Goal: Task Accomplishment & Management: Complete application form

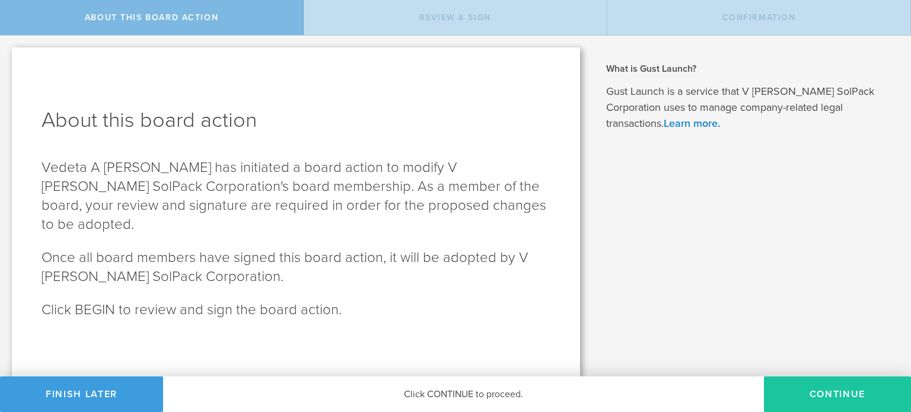
click at [839, 397] on button "Continue" at bounding box center [837, 395] width 147 height 36
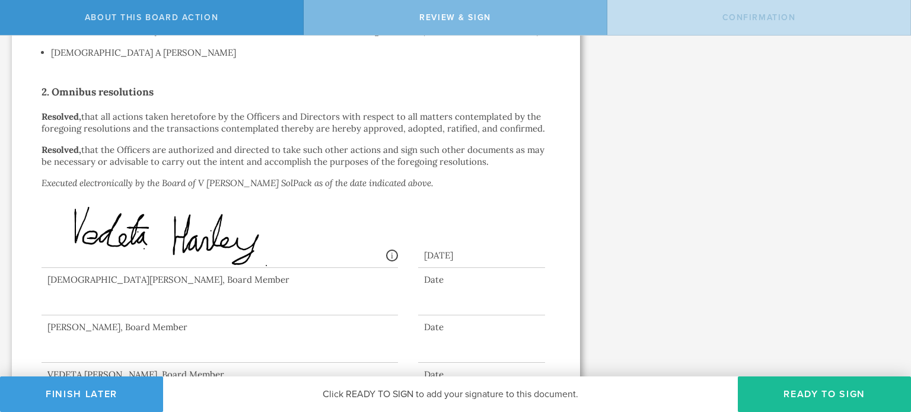
scroll to position [392, 0]
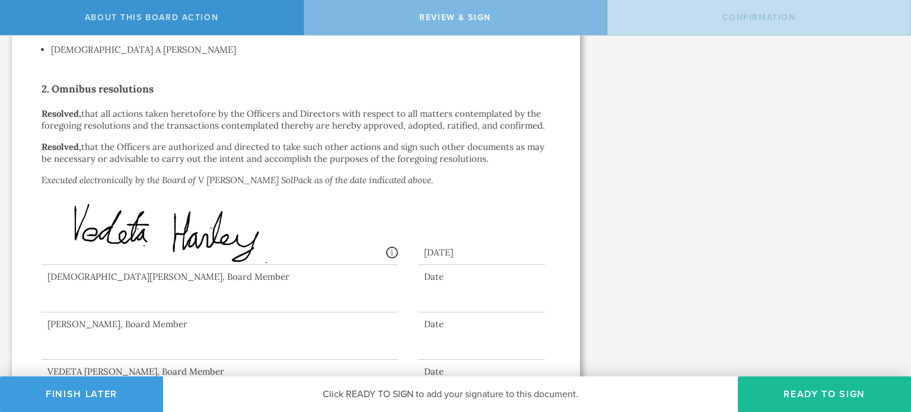
click at [147, 270] on div at bounding box center [220, 288] width 356 height 47
click at [132, 342] on div at bounding box center [220, 336] width 356 height 47
click at [798, 387] on button "Ready to Sign" at bounding box center [824, 395] width 173 height 36
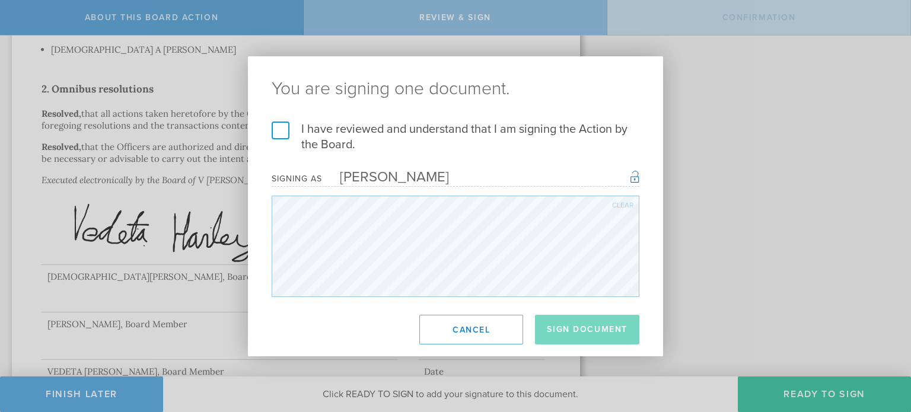
click at [287, 132] on label "I have reviewed and understand that I am signing the Action by the Board." at bounding box center [456, 137] width 368 height 31
click at [0, 0] on input "I have reviewed and understand that I am signing the Action by the Board." at bounding box center [0, 0] width 0 height 0
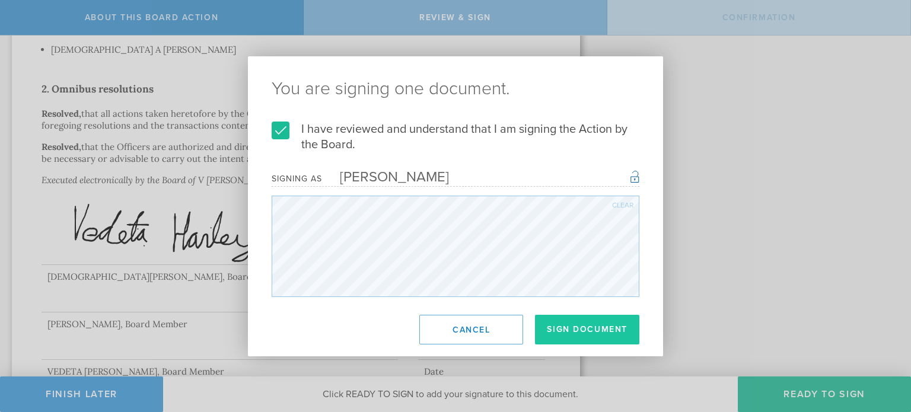
click at [565, 337] on button "Sign Document" at bounding box center [587, 330] width 104 height 30
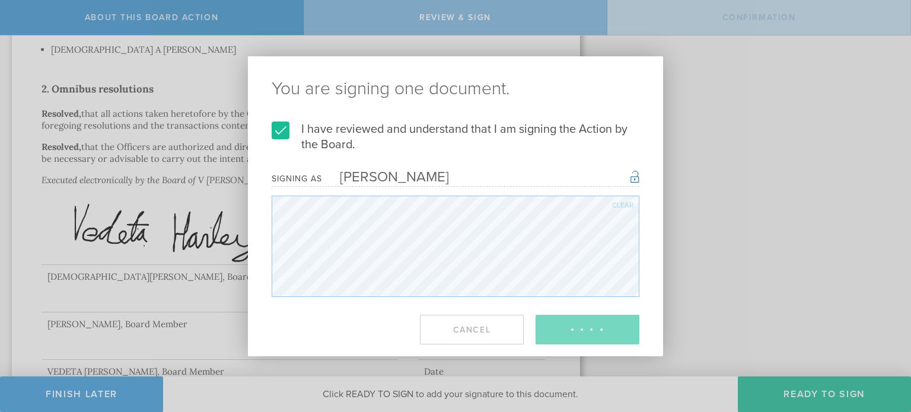
scroll to position [0, 0]
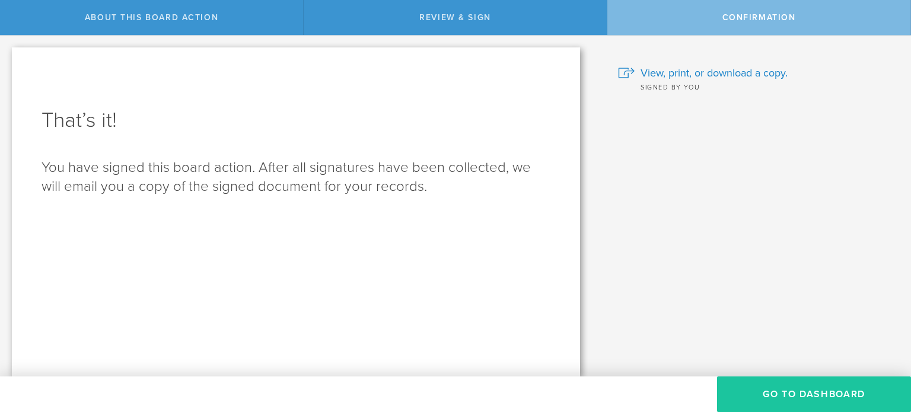
click at [773, 389] on button "Go to Dashboard" at bounding box center [814, 395] width 194 height 36
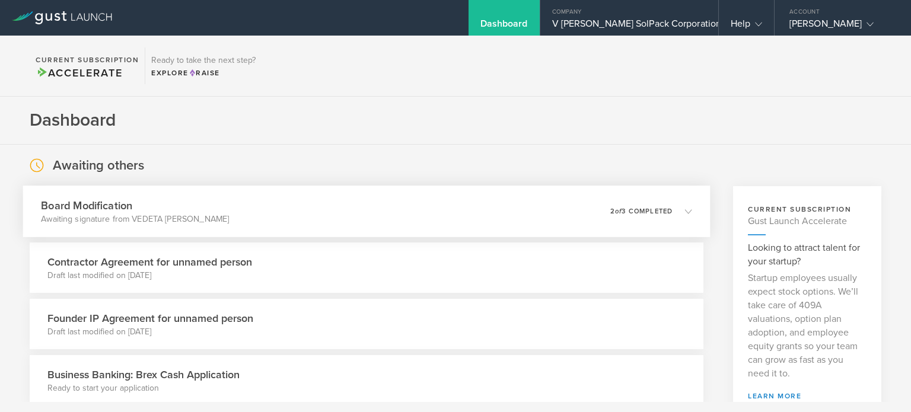
click at [138, 209] on h3 "Board Modification" at bounding box center [135, 205] width 188 height 16
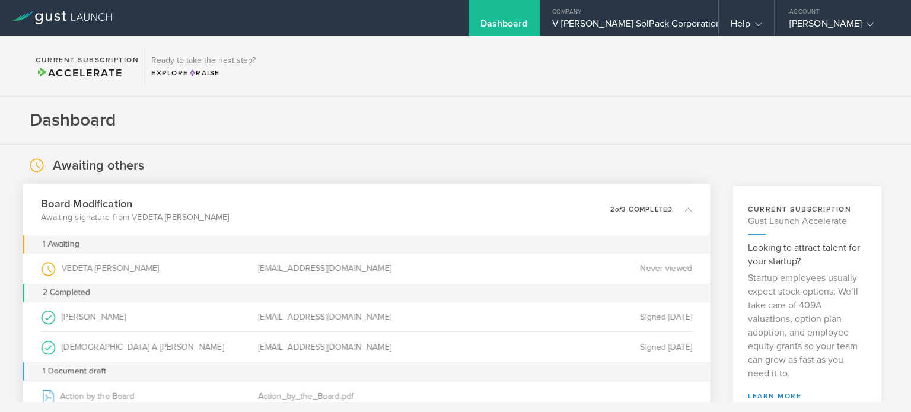
click at [113, 313] on div "TERRENCE BROWN (as Board Member )" at bounding box center [149, 317] width 217 height 30
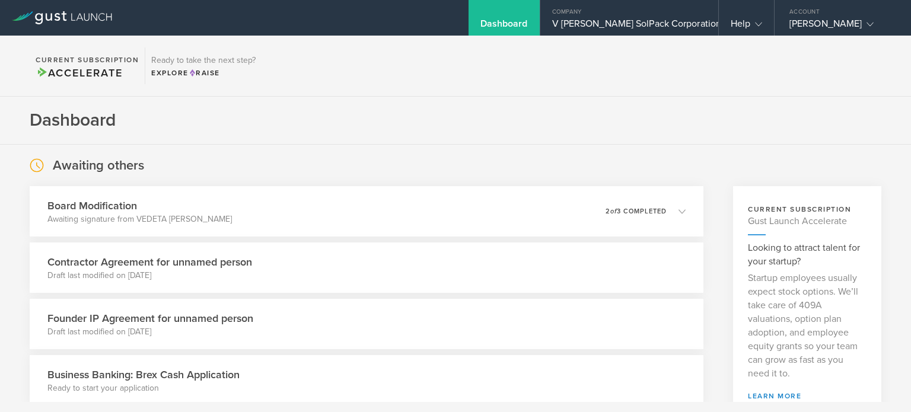
click at [259, 118] on section "Dashboard" at bounding box center [455, 121] width 911 height 48
click at [614, 218] on div "0 undeliverable 2 of 3 completed" at bounding box center [651, 212] width 82 height 20
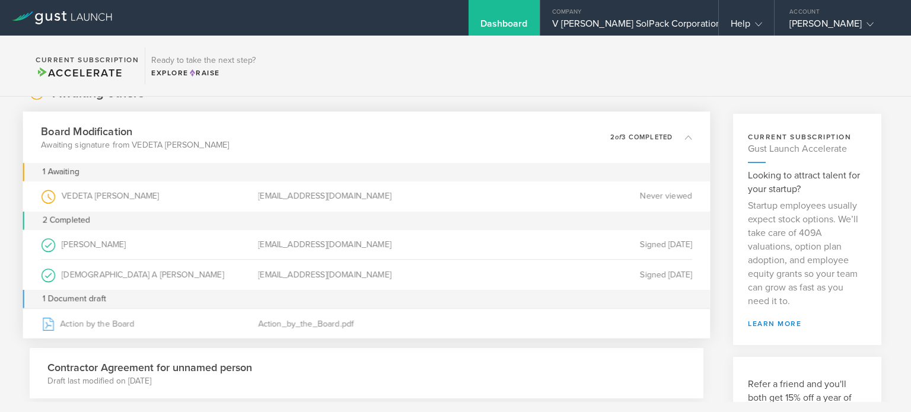
scroll to position [81, 0]
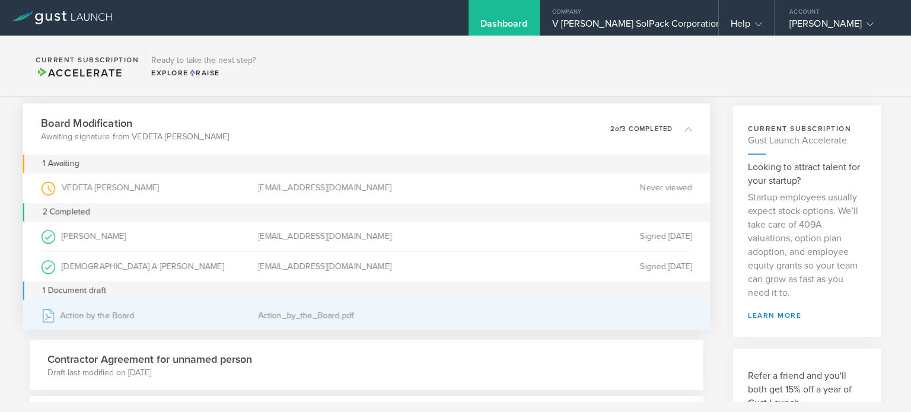
click at [95, 316] on div "Action by the Board" at bounding box center [149, 316] width 217 height 30
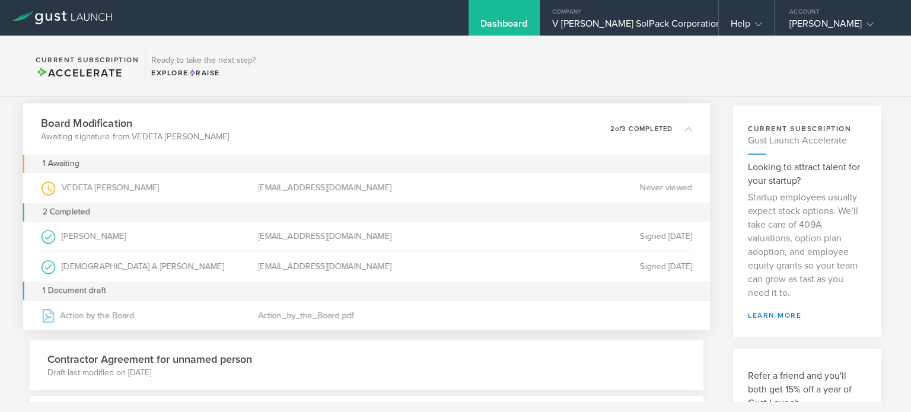
click at [94, 16] on icon at bounding box center [62, 17] width 100 height 13
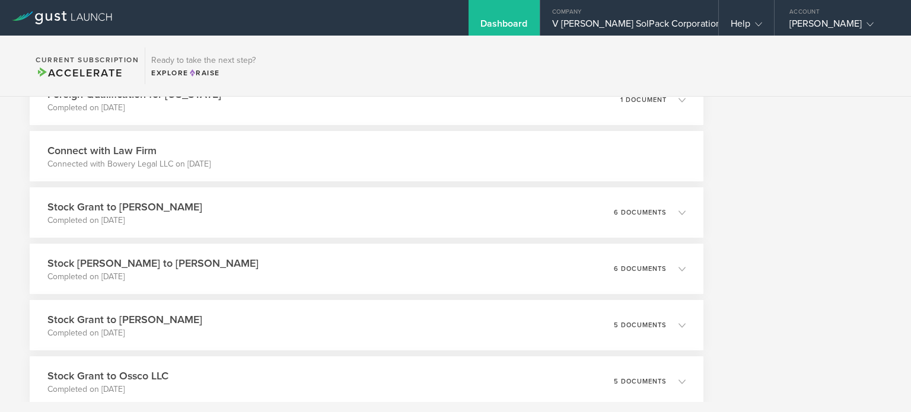
scroll to position [542, 0]
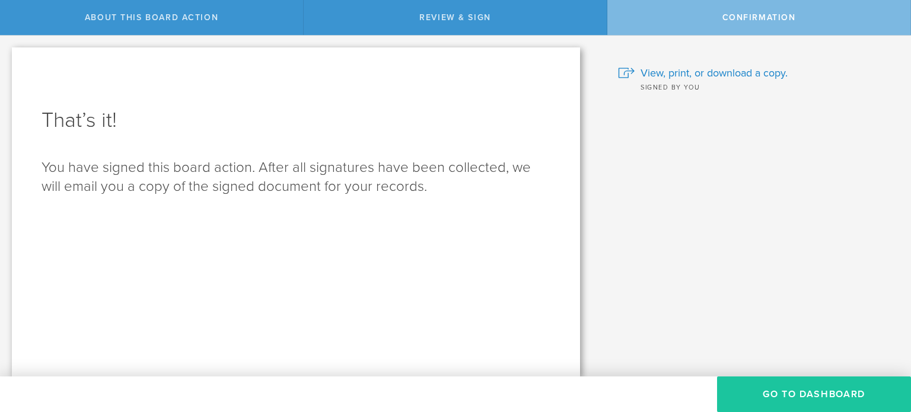
click at [833, 385] on button "Go to Dashboard" at bounding box center [814, 395] width 194 height 36
click at [671, 68] on span "View, print, or download a copy." at bounding box center [713, 72] width 147 height 15
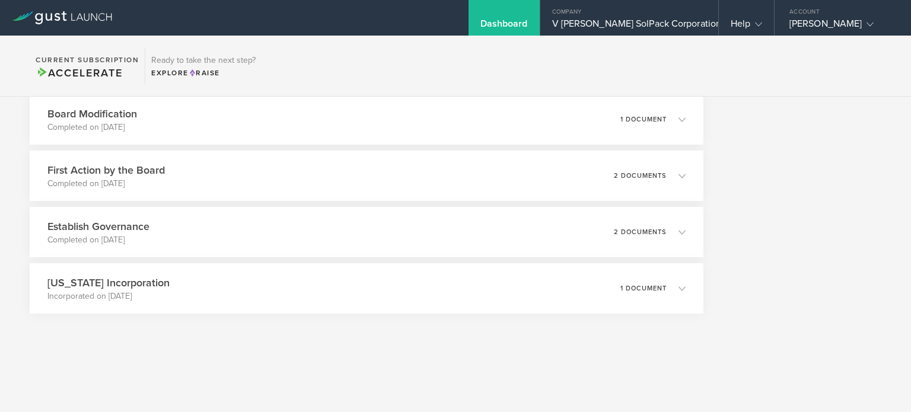
scroll to position [1171, 0]
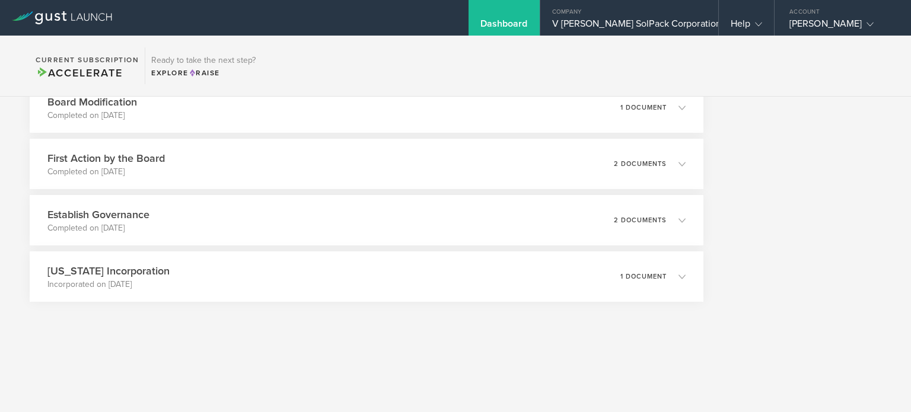
drag, startPoint x: 860, startPoint y: 157, endPoint x: 858, endPoint y: 149, distance: 8.6
drag, startPoint x: 858, startPoint y: 136, endPoint x: 858, endPoint y: 127, distance: 8.9
